Goal: Navigation & Orientation: Find specific page/section

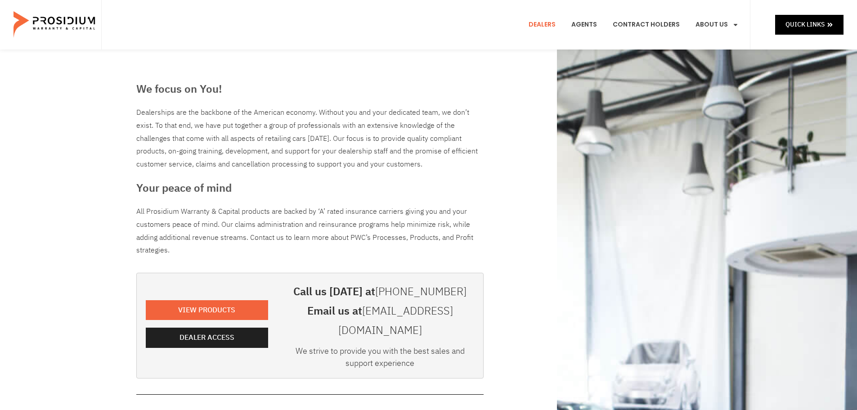
click at [198, 331] on span "Dealer Access" at bounding box center [208, 337] width 55 height 13
